Goal: Task Accomplishment & Management: Use online tool/utility

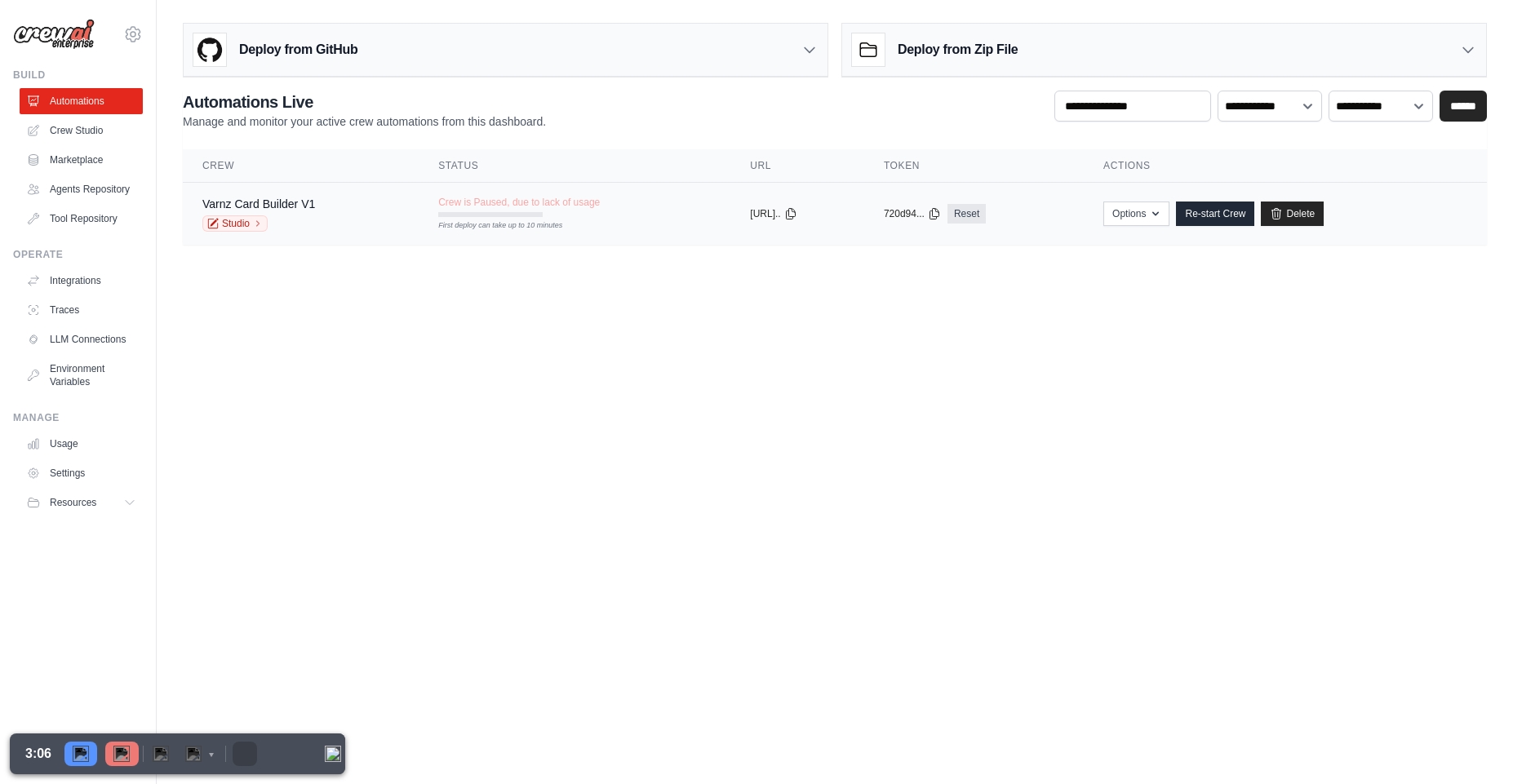
click at [484, 217] on td "Crew is Paused, due to lack of usage First deploy can take up to 10 minutes" at bounding box center [575, 207] width 311 height 47
click at [1212, 208] on link "Re-start Crew" at bounding box center [1215, 213] width 78 height 24
